Goal: Find specific page/section: Find specific page/section

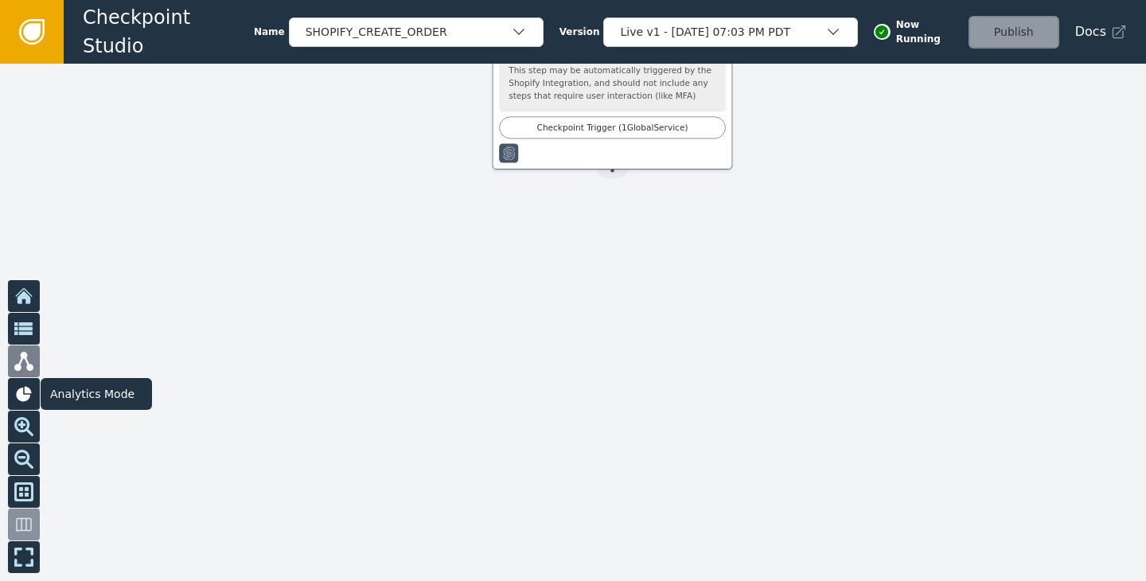
click at [28, 397] on icon at bounding box center [23, 393] width 15 height 15
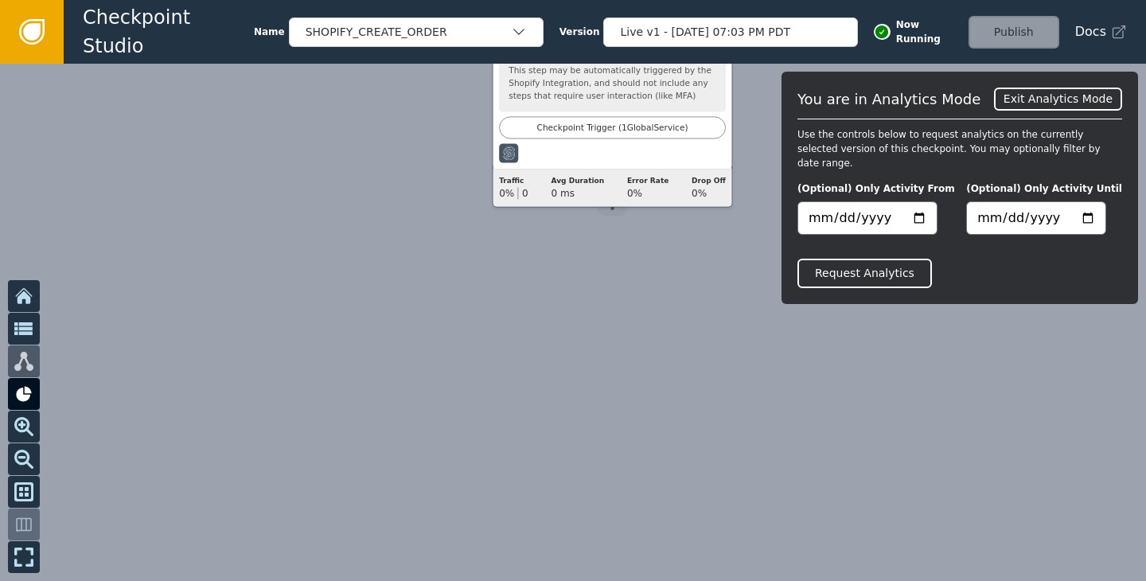
click at [871, 265] on button "Request Analytics" at bounding box center [865, 273] width 135 height 29
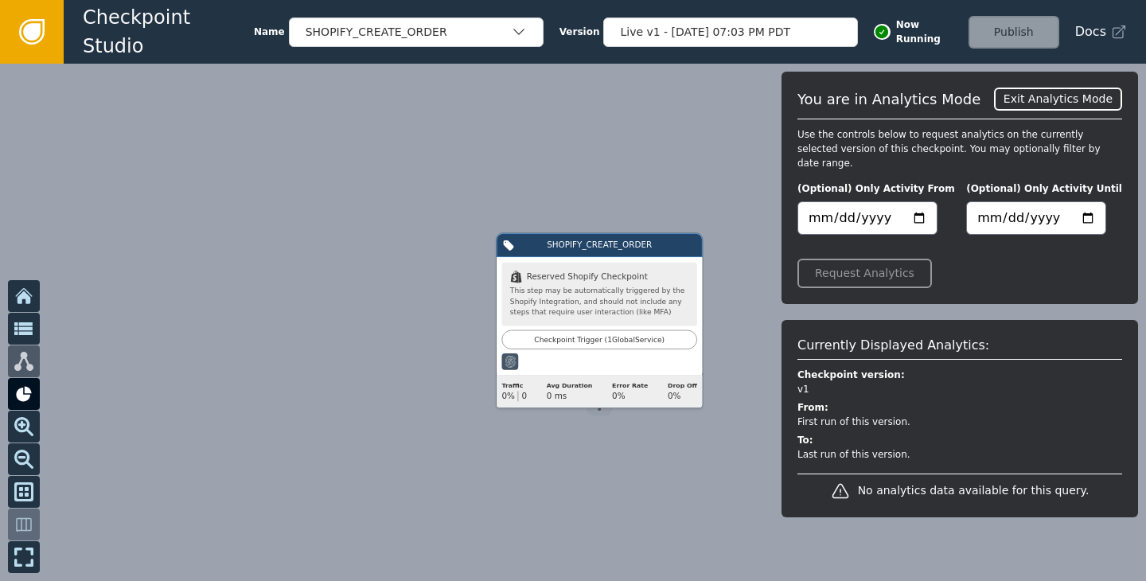
drag, startPoint x: 643, startPoint y: 350, endPoint x: 630, endPoint y: 490, distance: 139.9
click at [630, 490] on div at bounding box center [573, 322] width 1146 height 517
click at [1061, 105] on button "Exit Analytics Mode" at bounding box center [1058, 99] width 128 height 23
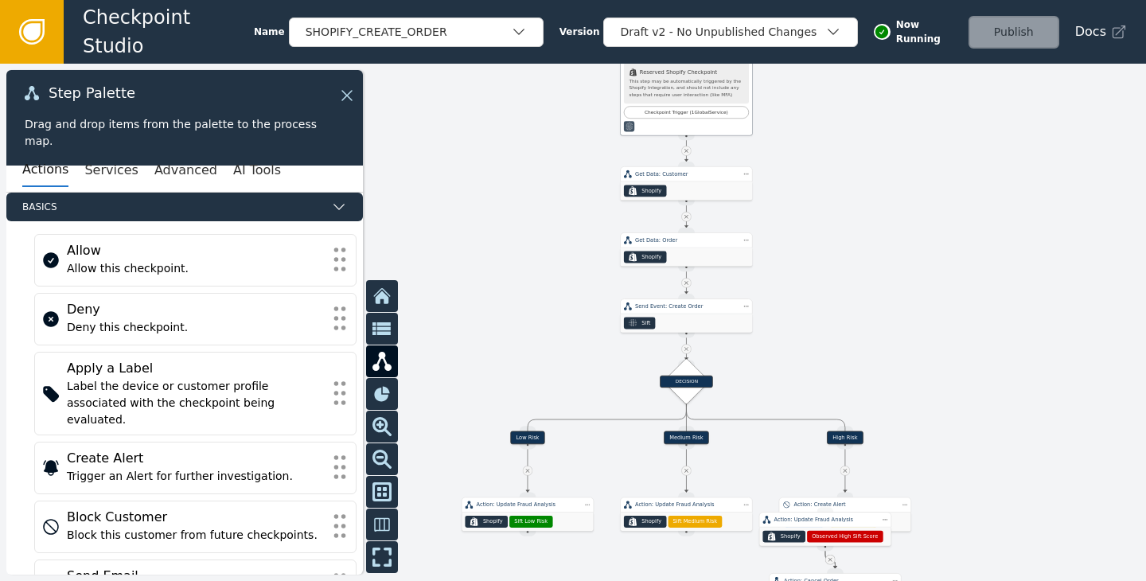
drag, startPoint x: 872, startPoint y: 341, endPoint x: 822, endPoint y: 115, distance: 230.6
click at [828, 113] on div at bounding box center [573, 322] width 1146 height 517
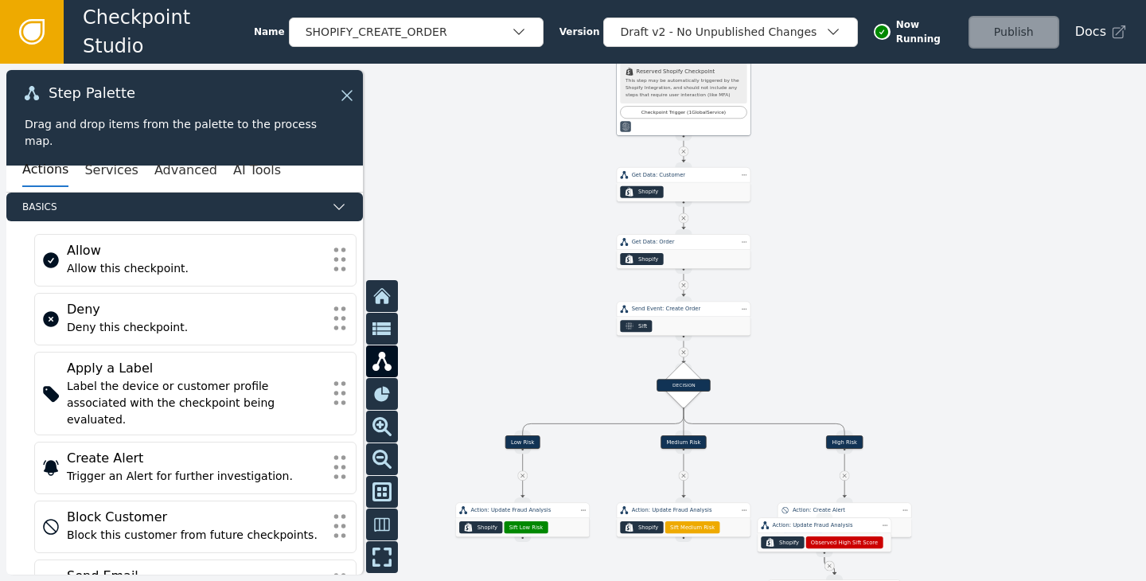
click at [376, 389] on icon at bounding box center [382, 393] width 19 height 19
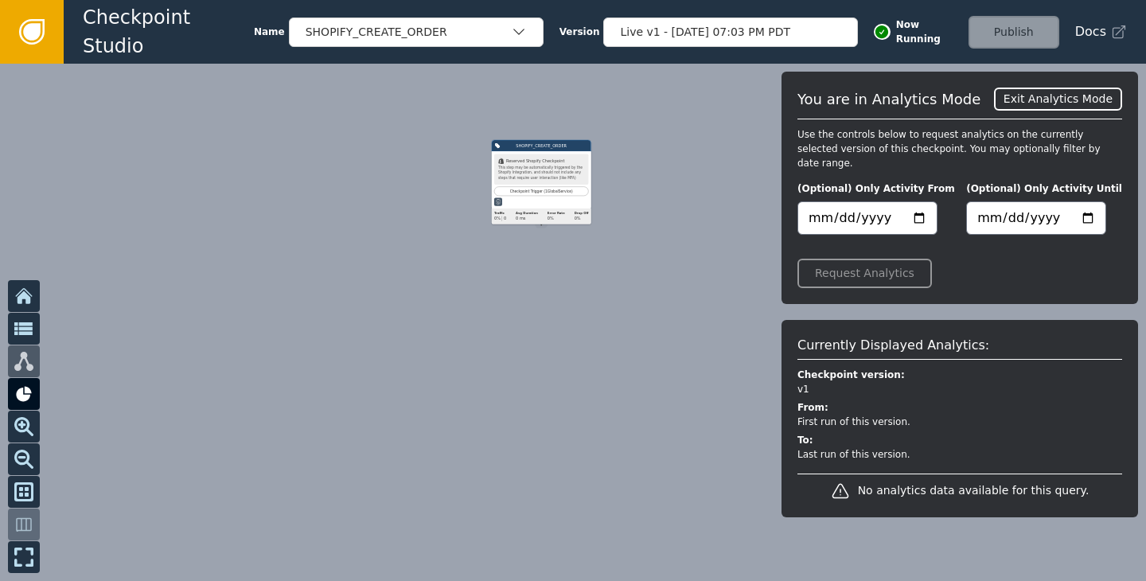
click at [291, 283] on div at bounding box center [573, 322] width 1146 height 517
click at [873, 262] on div "Request Analytics" at bounding box center [960, 261] width 325 height 53
click at [14, 396] on icon at bounding box center [23, 393] width 19 height 19
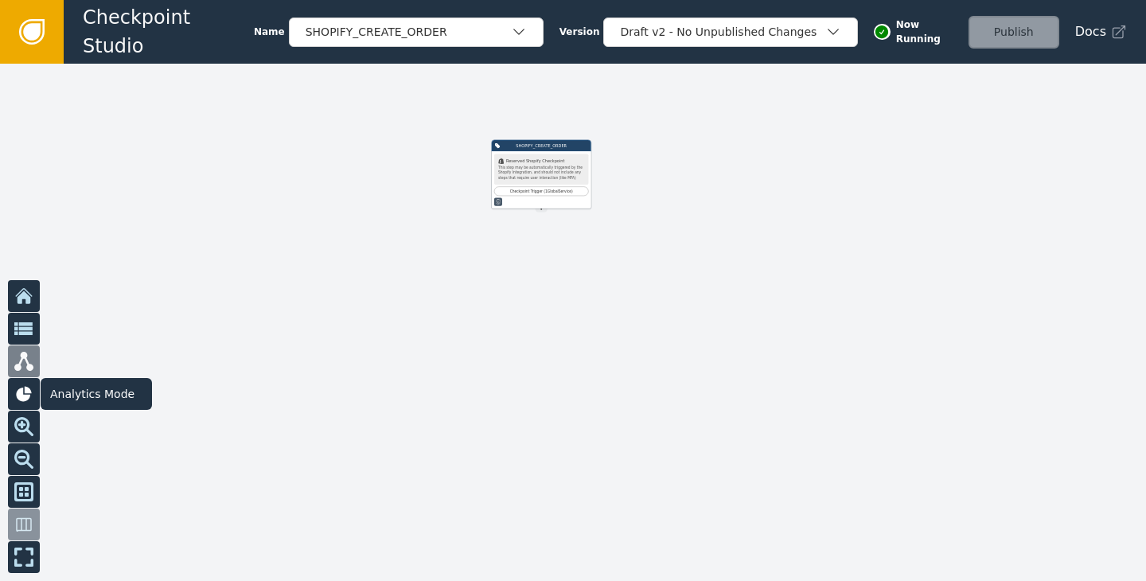
click at [14, 396] on div "SHOPIFY_CREATE_ORDER .shopify-icon_svg__st0{fill:currentColor} Reserved Shopify…" at bounding box center [573, 322] width 1146 height 517
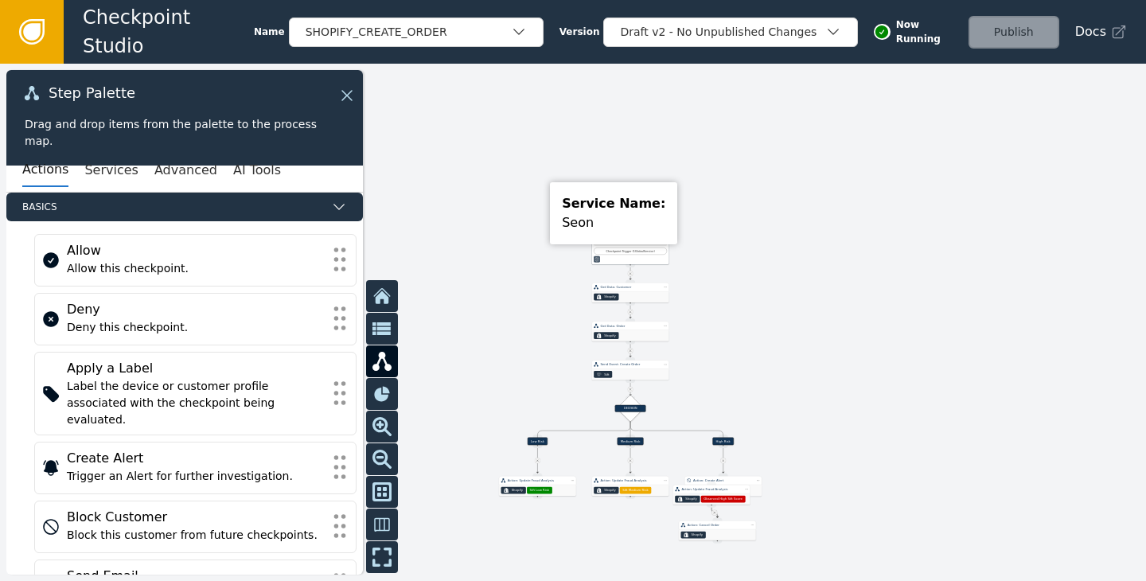
click at [624, 240] on div "Service Name: [PERSON_NAME]" at bounding box center [613, 213] width 119 height 54
click at [637, 492] on span "Sift Medium Risk" at bounding box center [634, 490] width 25 height 5
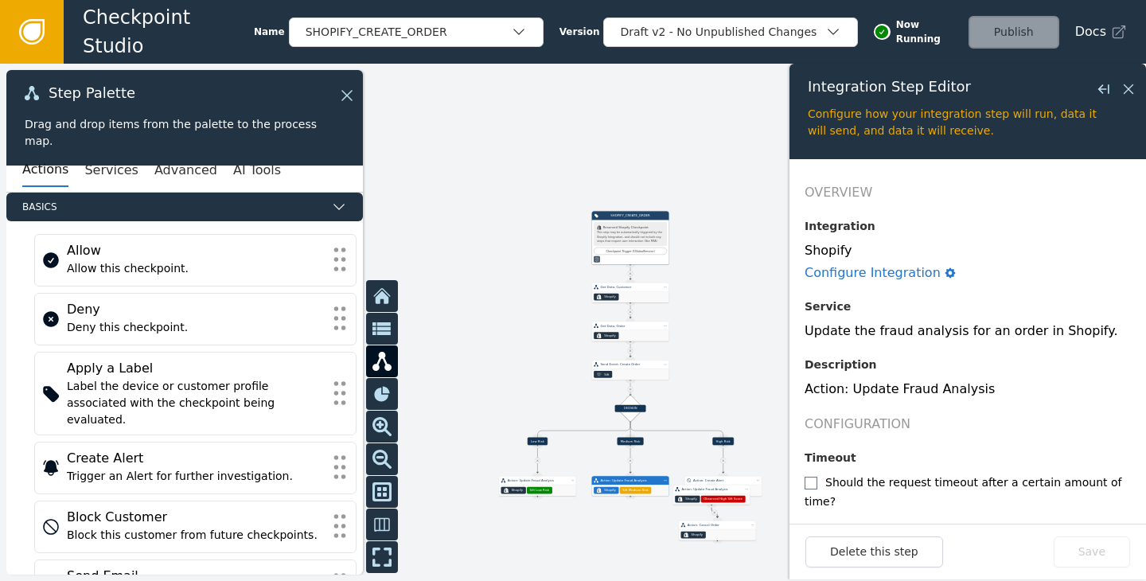
click at [1125, 88] on icon at bounding box center [1129, 89] width 18 height 18
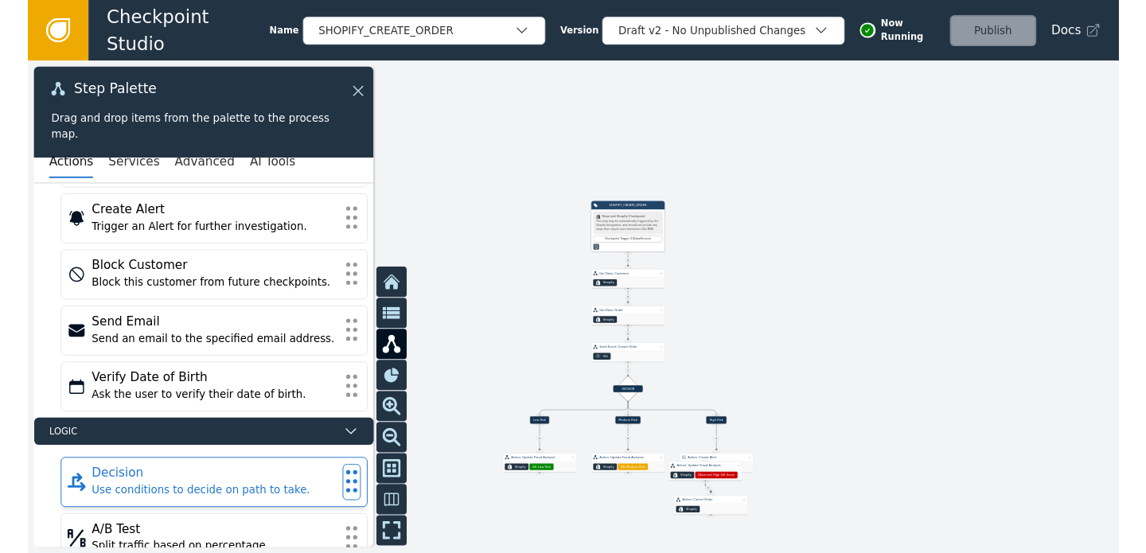
scroll to position [237, 0]
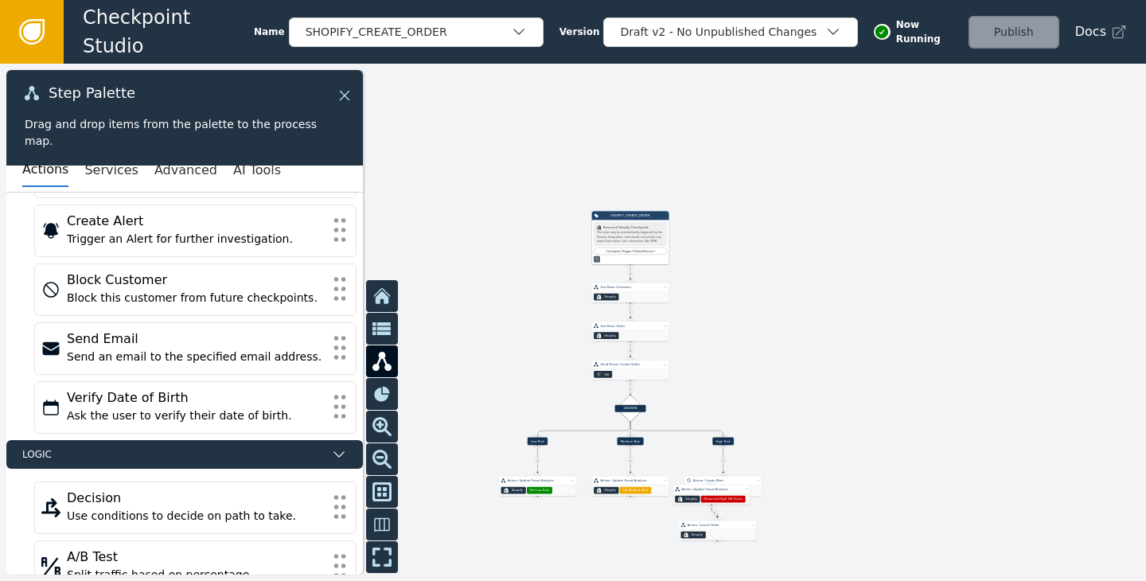
click at [343, 96] on icon at bounding box center [345, 96] width 18 height 18
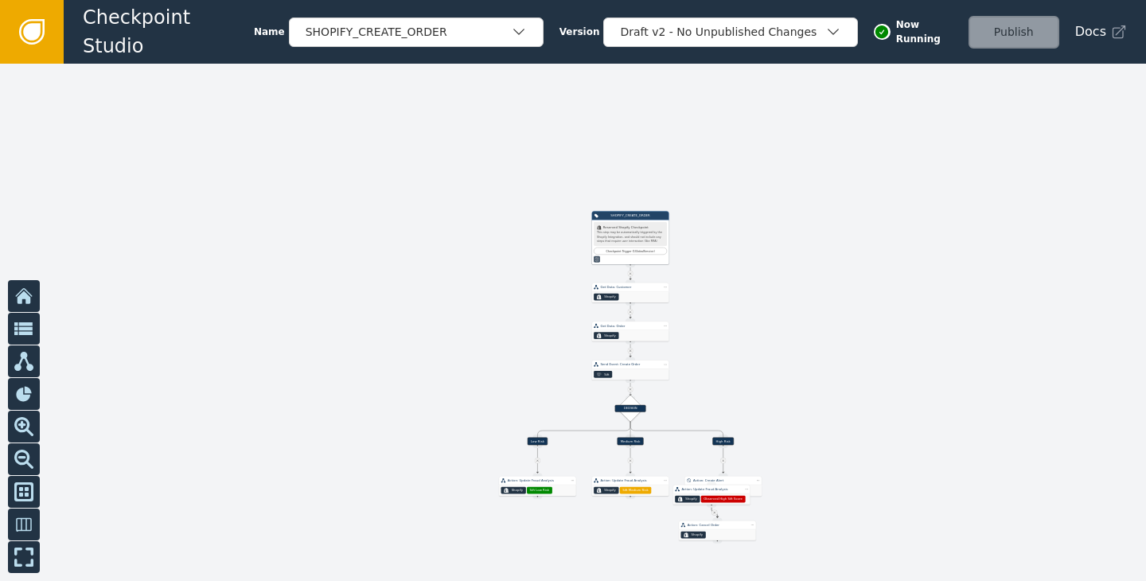
click at [171, 36] on span "Checkpoint Studio" at bounding box center [168, 31] width 171 height 57
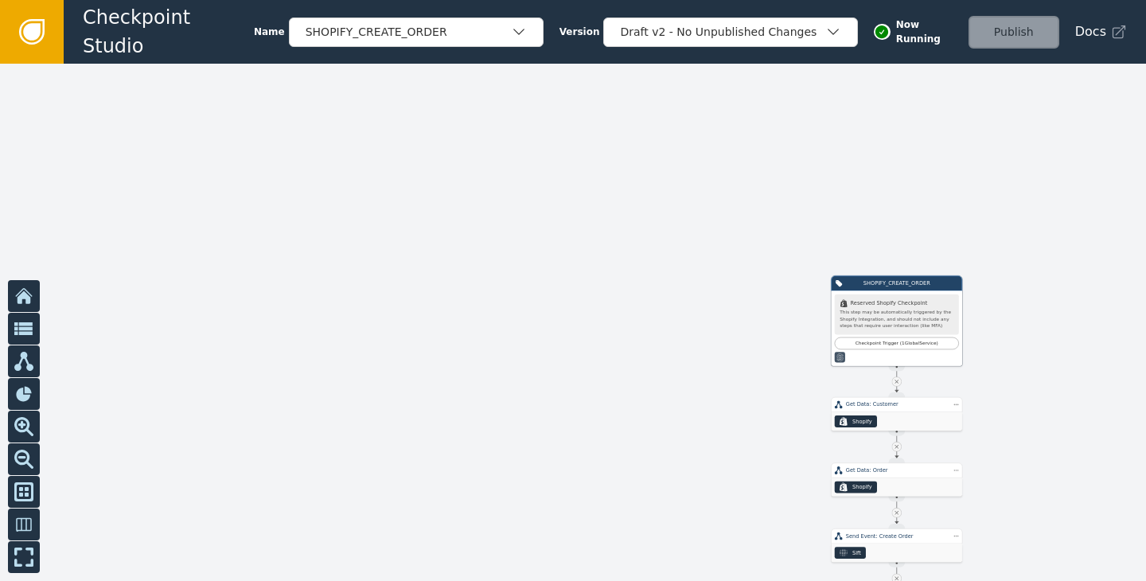
click at [20, 34] on icon at bounding box center [31, 31] width 25 height 25
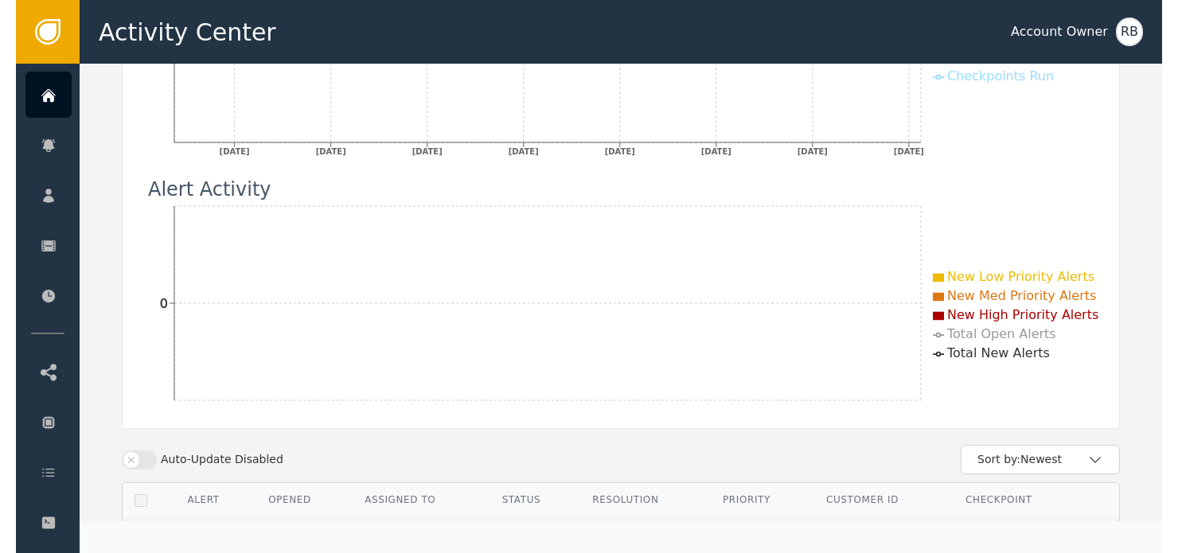
scroll to position [340, 0]
